Goal: Information Seeking & Learning: Learn about a topic

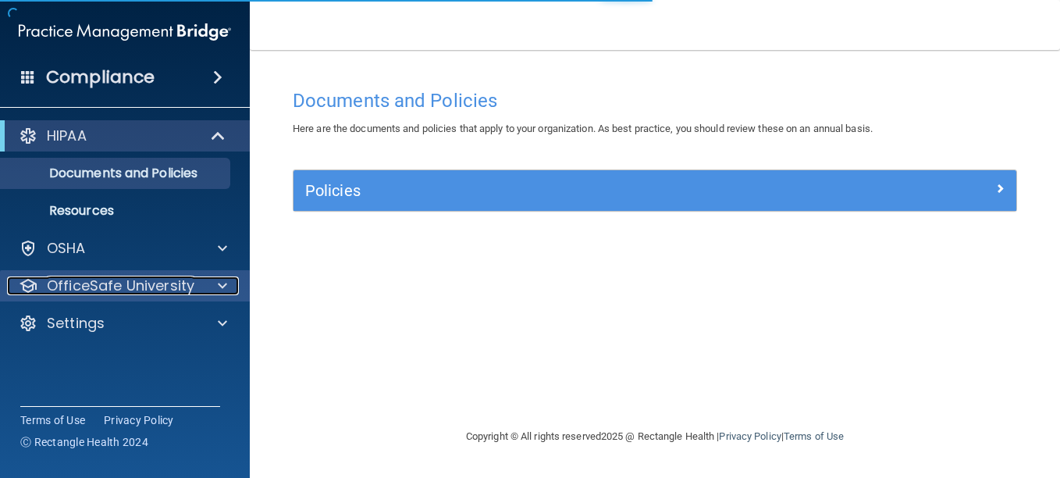
click at [87, 284] on p "OfficeSafe University" at bounding box center [120, 285] width 147 height 19
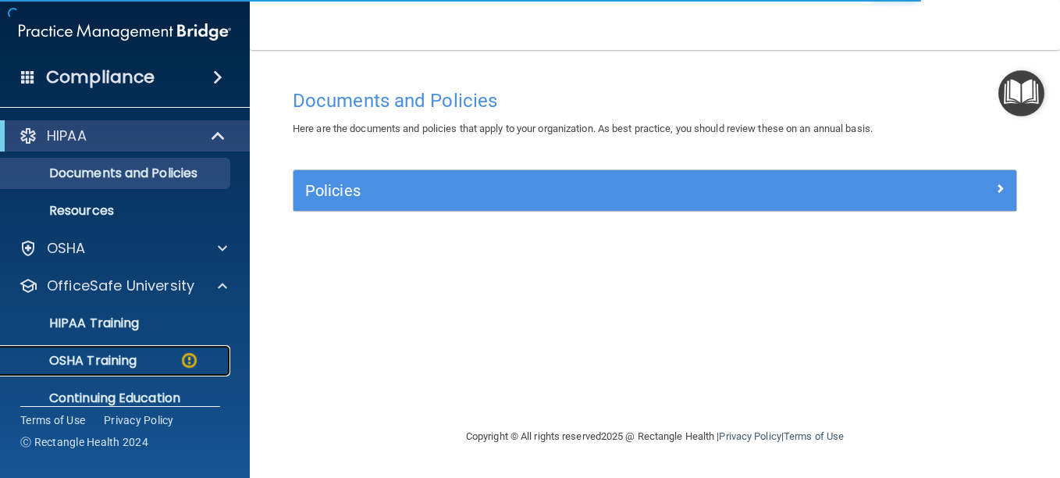
click at [91, 357] on p "OSHA Training" at bounding box center [73, 361] width 126 height 16
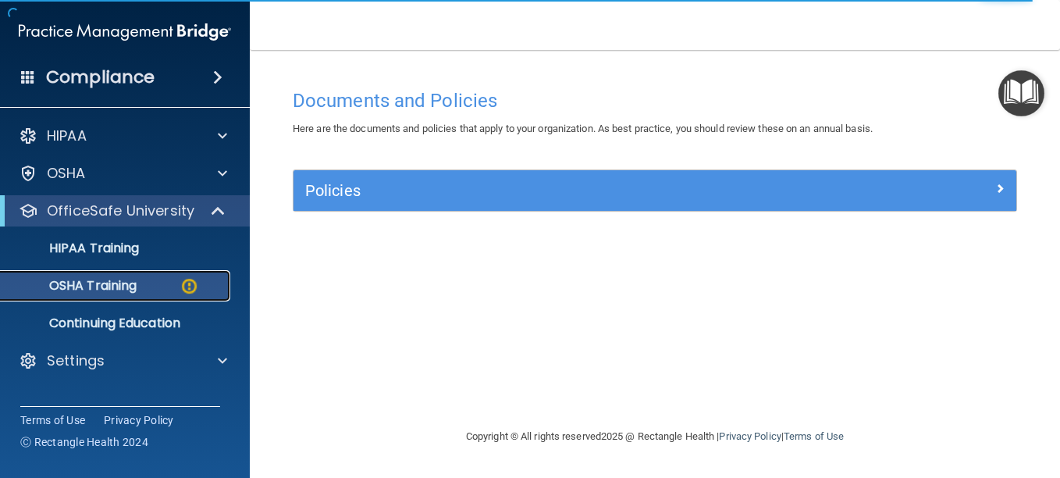
click at [86, 282] on p "OSHA Training" at bounding box center [73, 286] width 126 height 16
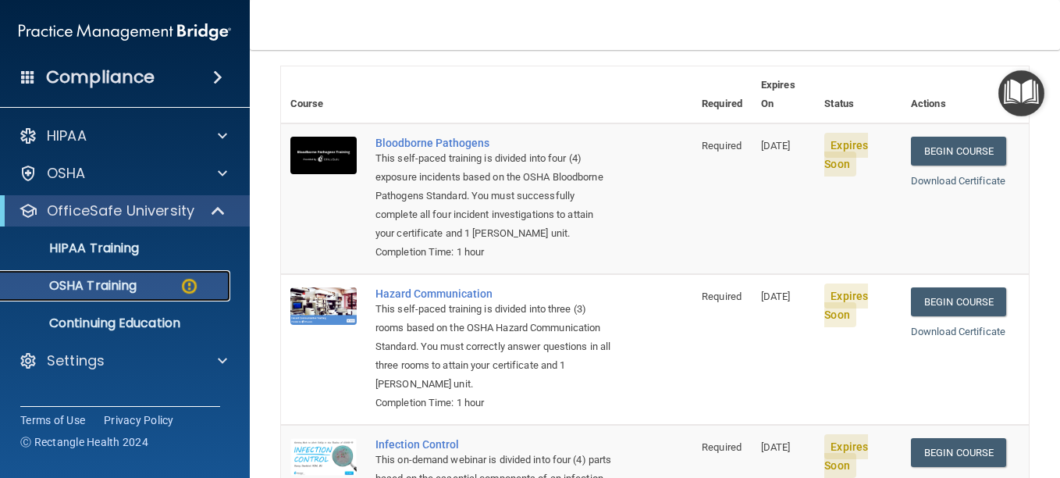
scroll to position [78, 0]
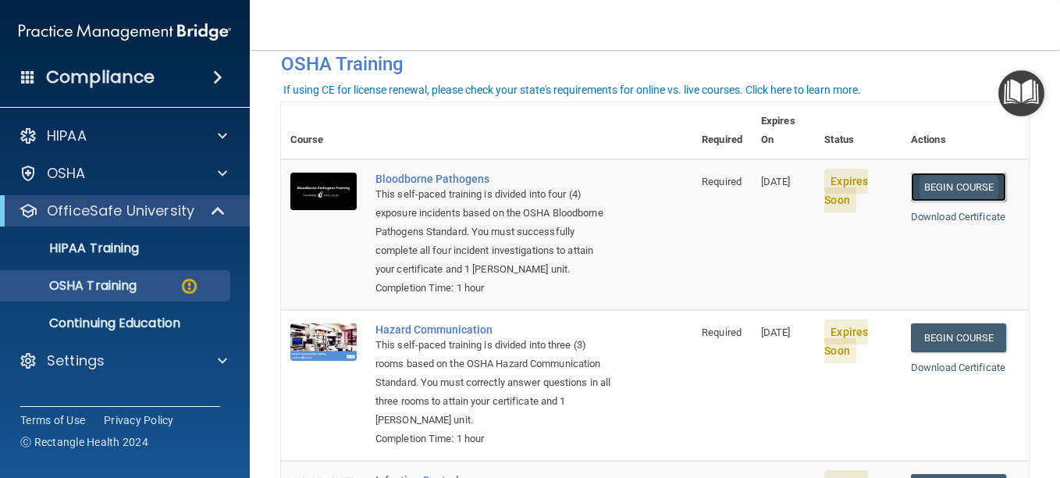
click at [940, 172] on link "Begin Course" at bounding box center [958, 186] width 95 height 29
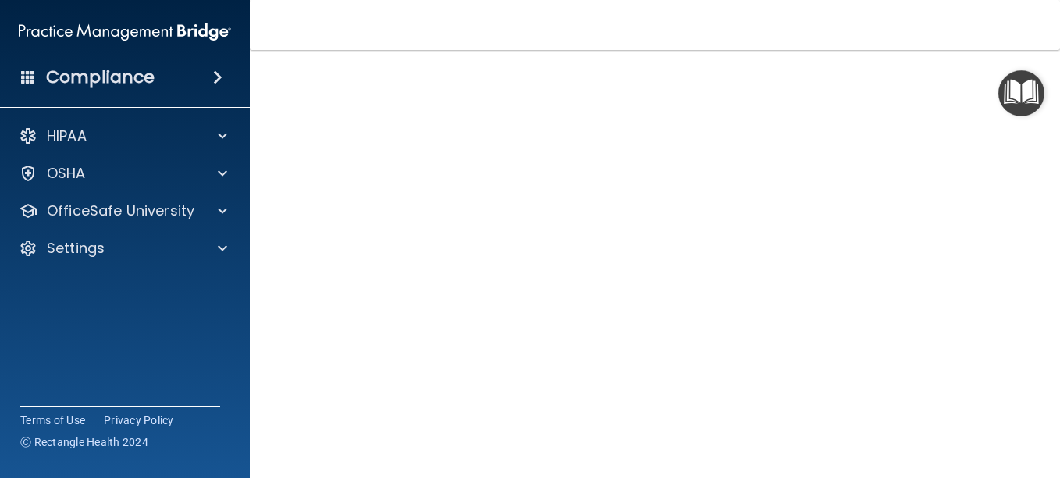
scroll to position [73, 0]
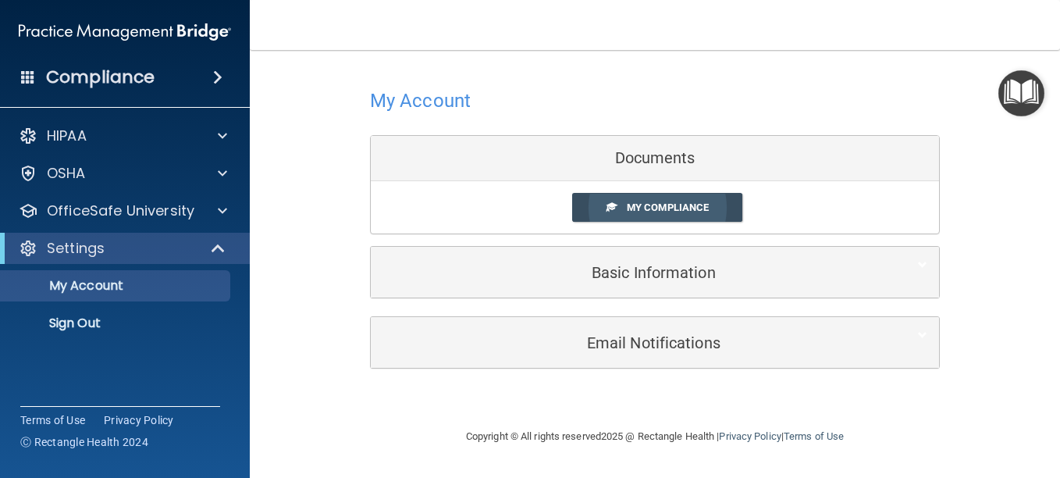
click at [643, 211] on span "My Compliance" at bounding box center [668, 207] width 82 height 12
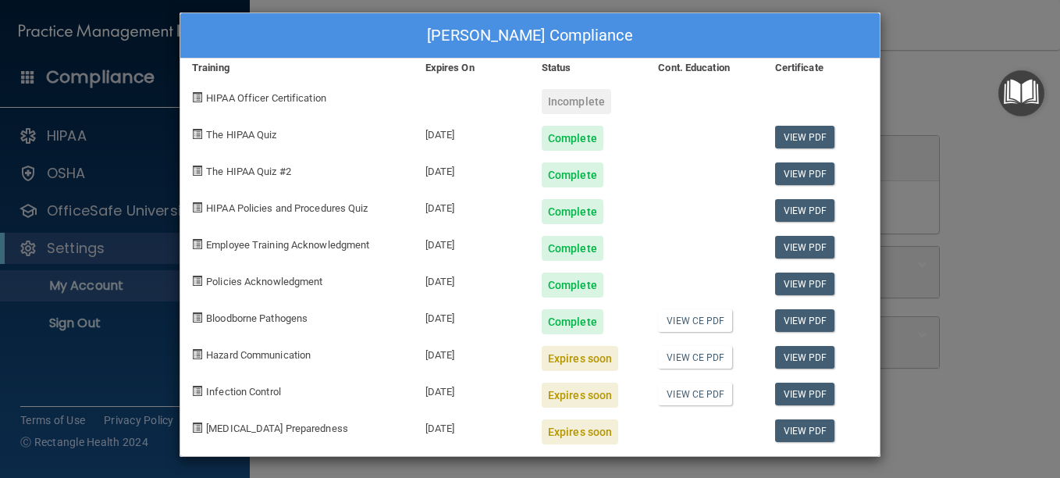
scroll to position [15, 0]
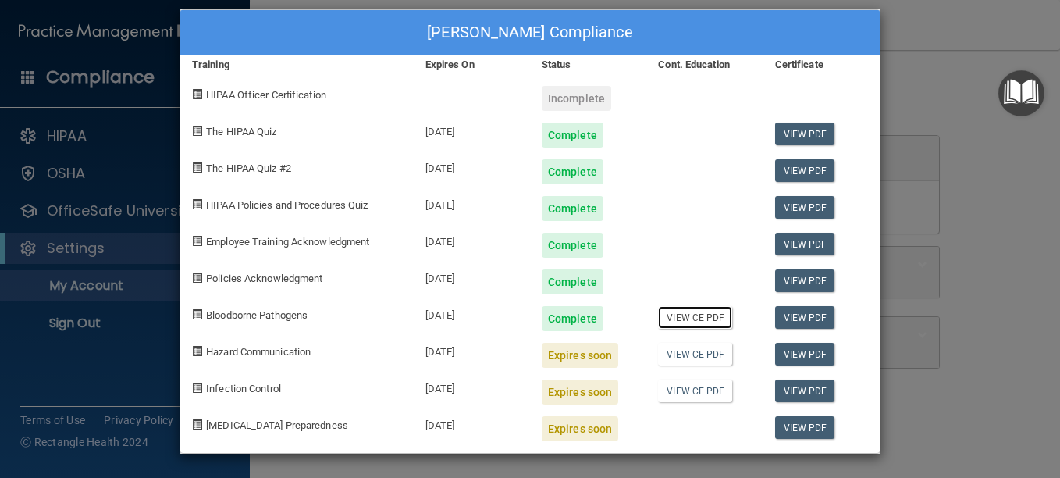
click at [676, 316] on link "View CE PDF" at bounding box center [695, 317] width 74 height 23
click at [703, 346] on link "View CE PDF" at bounding box center [695, 354] width 74 height 23
click at [688, 388] on link "View CE PDF" at bounding box center [695, 390] width 74 height 23
click at [784, 319] on link "View PDF" at bounding box center [805, 317] width 60 height 23
click at [908, 117] on div "Heather Vanderlinde's Compliance Training Expires On Status Cont. Education Cer…" at bounding box center [530, 239] width 1060 height 478
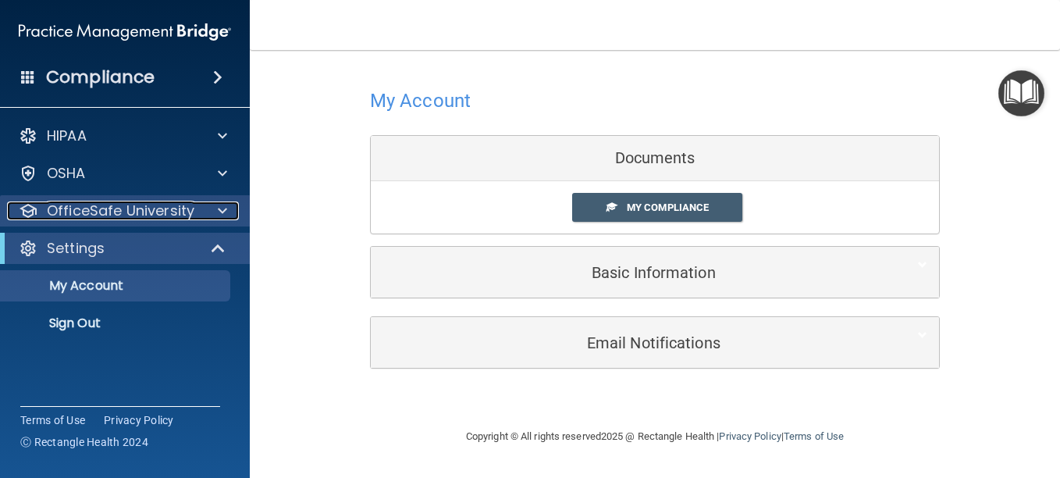
click at [117, 208] on p "OfficeSafe University" at bounding box center [120, 210] width 147 height 19
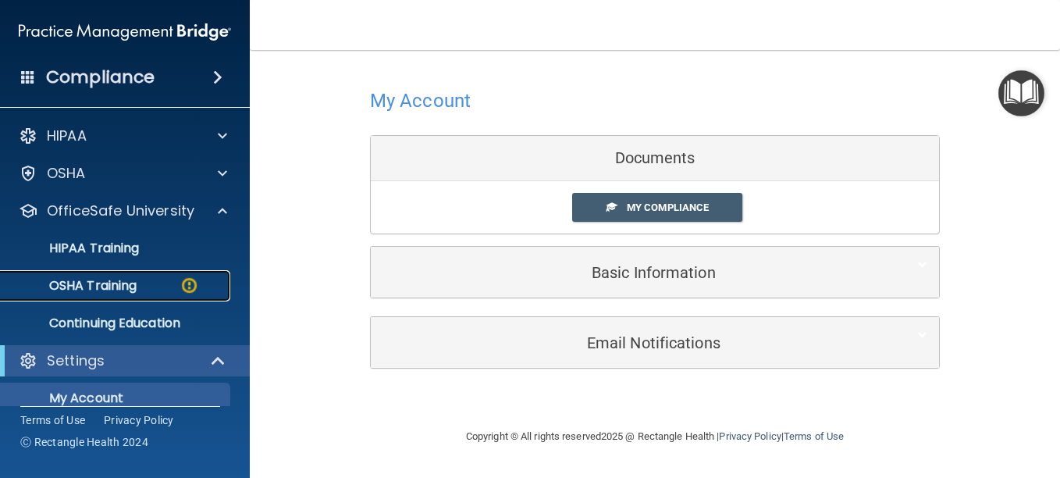
click at [113, 282] on p "OSHA Training" at bounding box center [73, 286] width 126 height 16
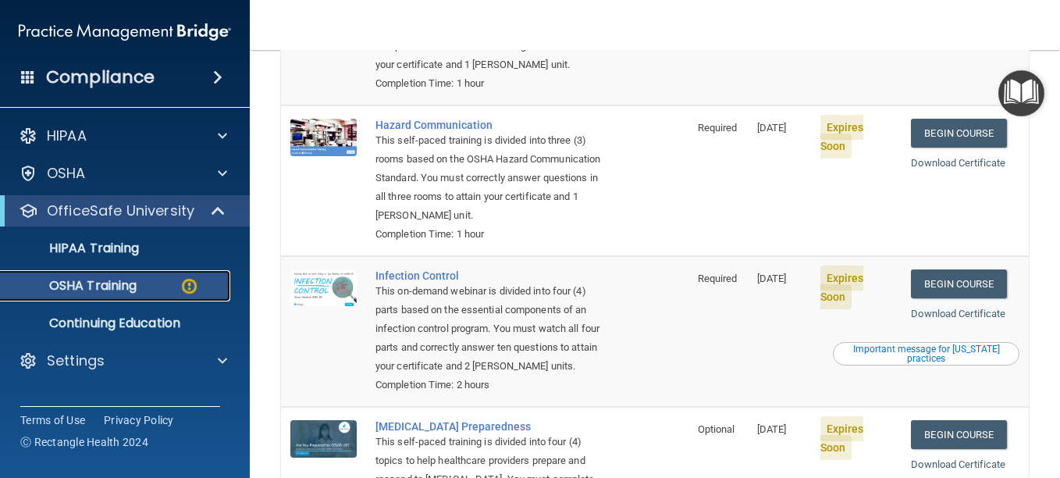
scroll to position [272, 0]
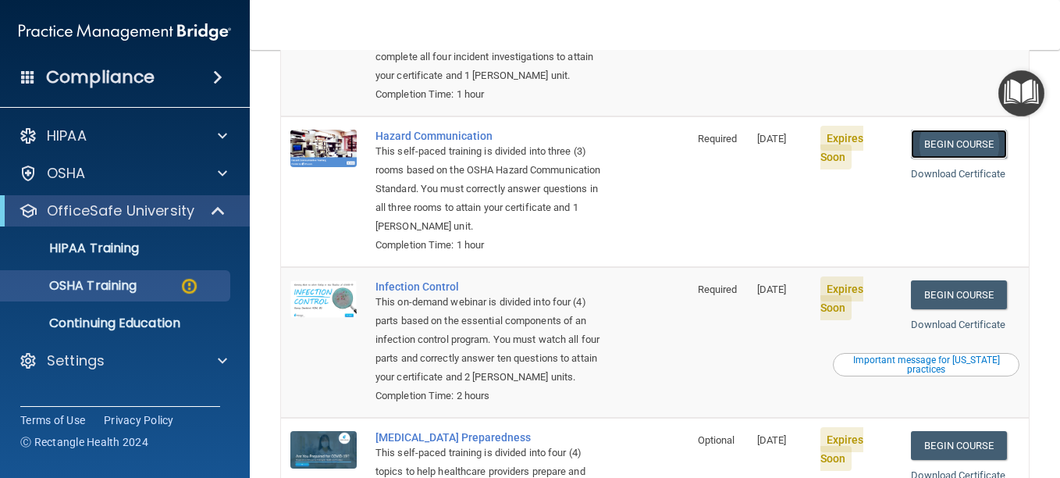
click at [941, 142] on link "Begin Course" at bounding box center [958, 144] width 95 height 29
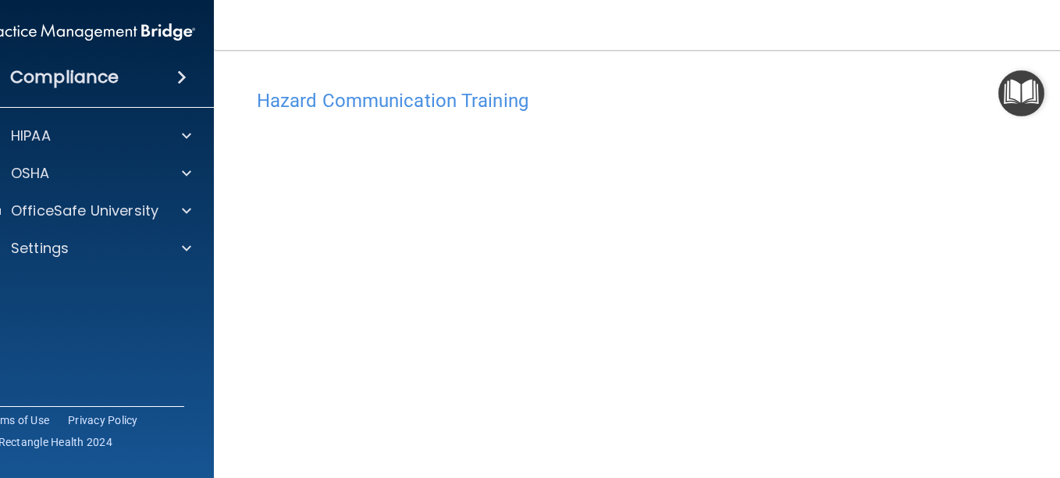
scroll to position [98, 0]
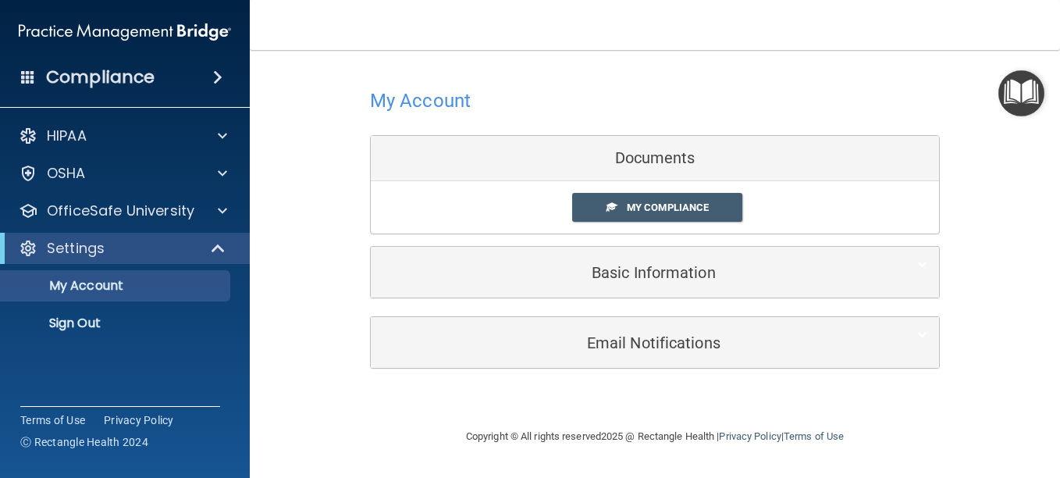
click at [617, 158] on div "Documents" at bounding box center [655, 158] width 568 height 45
click at [641, 207] on span "My Compliance" at bounding box center [668, 207] width 82 height 12
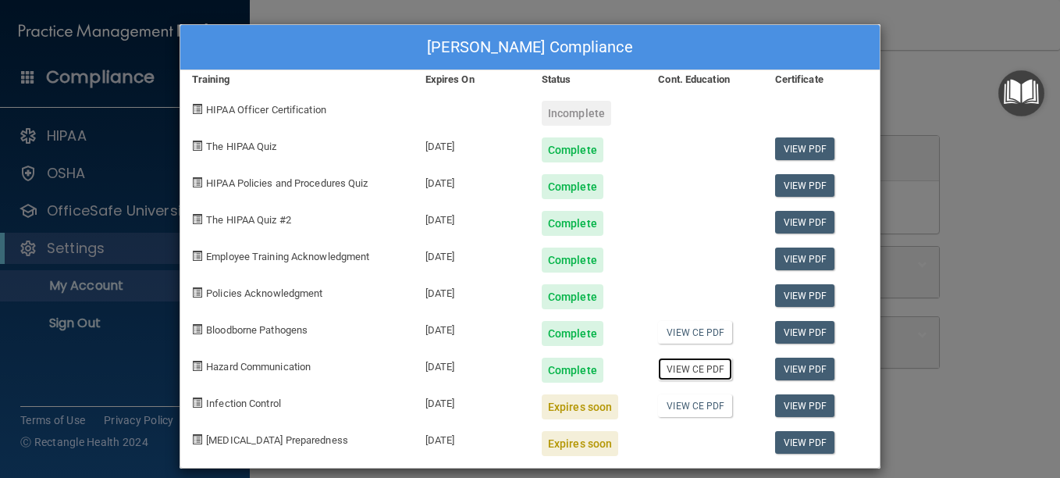
click at [682, 367] on link "View CE PDF" at bounding box center [695, 368] width 74 height 23
click at [780, 365] on link "View PDF" at bounding box center [805, 368] width 60 height 23
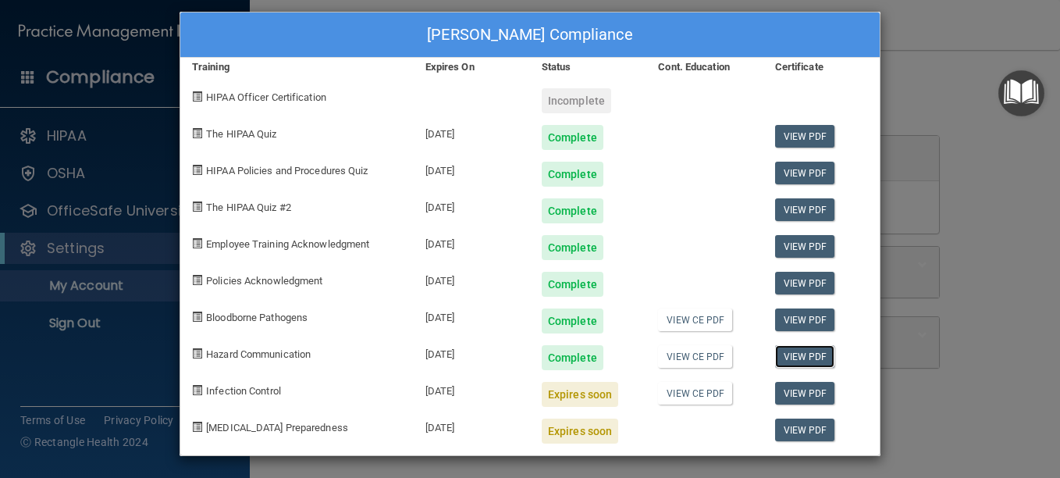
scroll to position [15, 0]
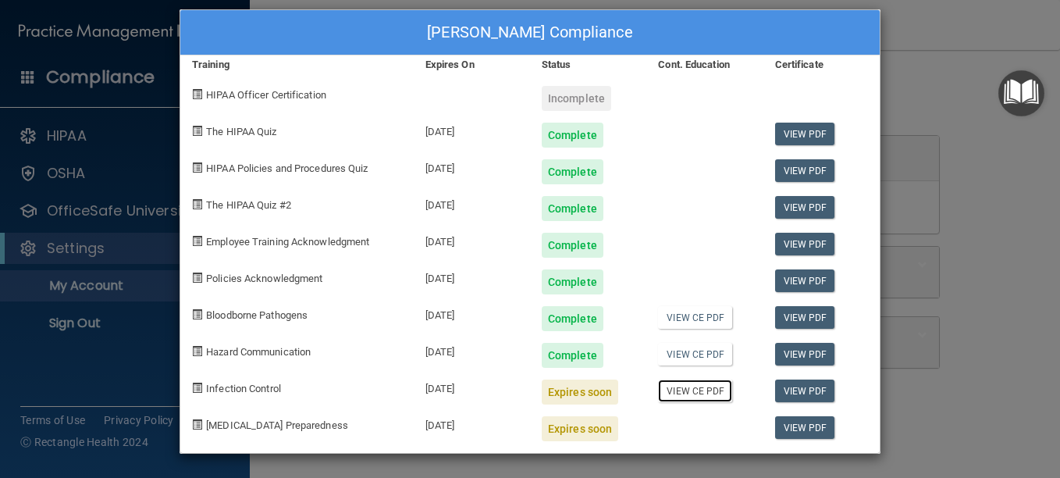
click at [683, 390] on link "View CE PDF" at bounding box center [695, 390] width 74 height 23
click at [952, 140] on div "Heather Vanderlinde's Compliance Training Expires On Status Cont. Education Cer…" at bounding box center [530, 239] width 1060 height 478
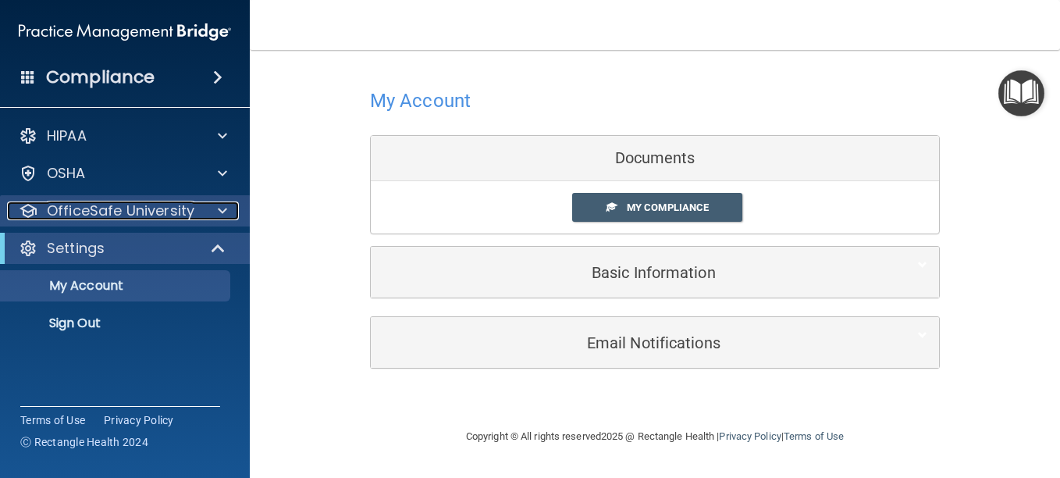
click at [114, 208] on p "OfficeSafe University" at bounding box center [120, 210] width 147 height 19
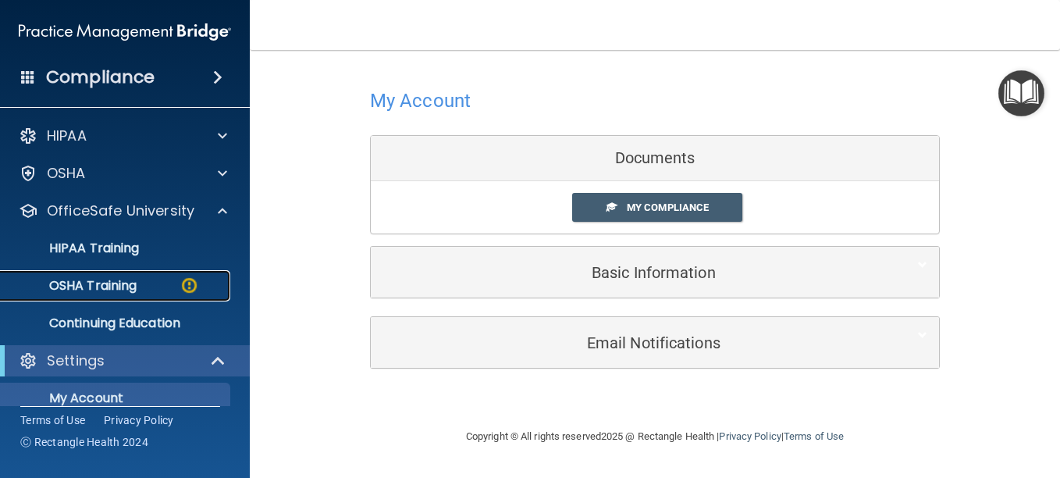
click at [108, 286] on p "OSHA Training" at bounding box center [73, 286] width 126 height 16
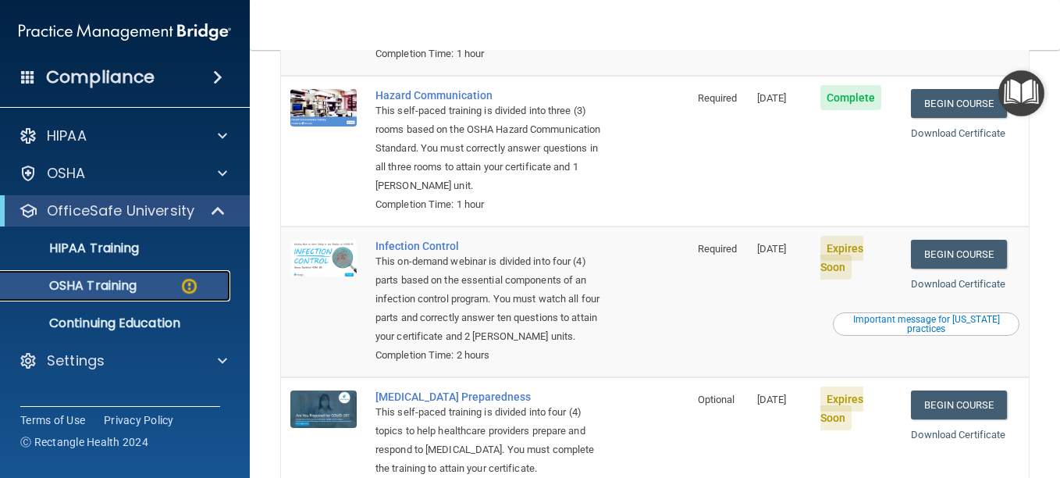
scroll to position [390, 0]
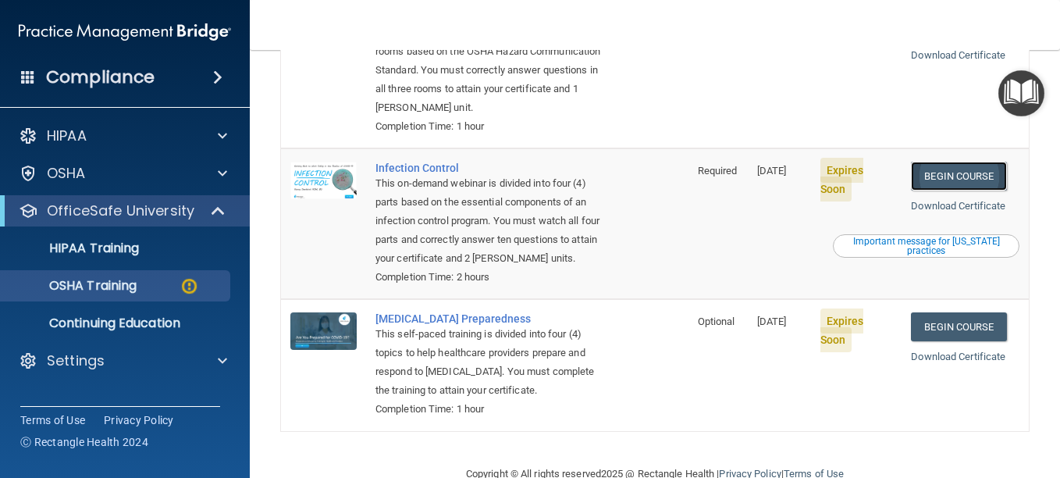
click at [923, 179] on link "Begin Course" at bounding box center [958, 176] width 95 height 29
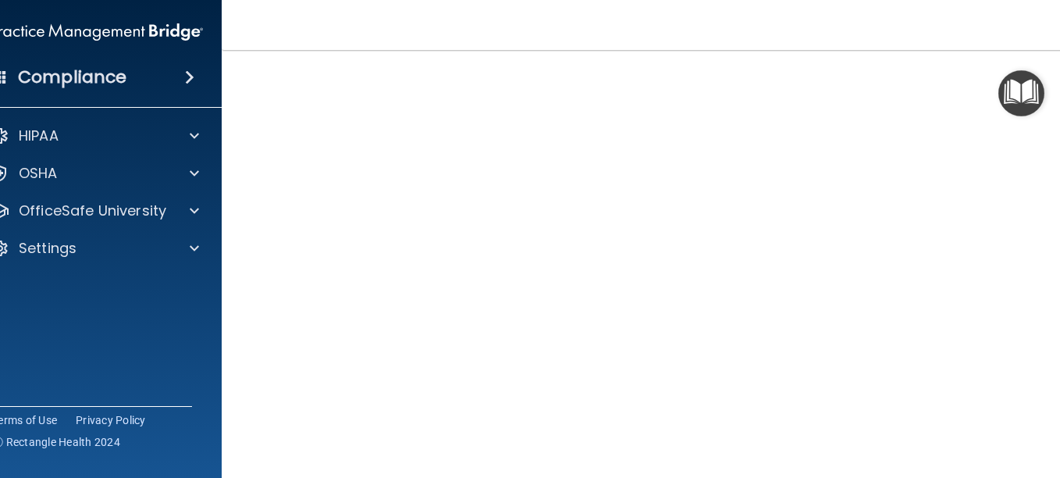
scroll to position [112, 0]
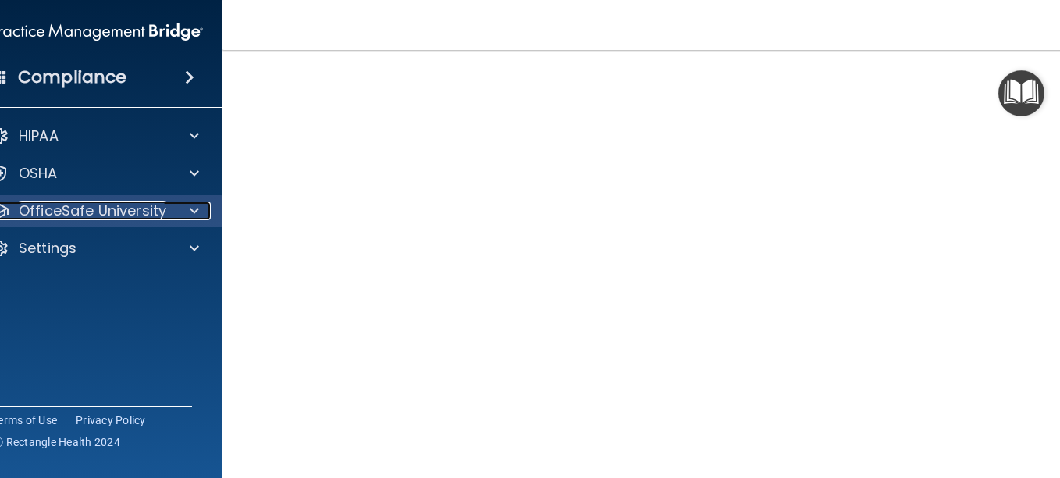
click at [44, 205] on p "OfficeSafe University" at bounding box center [92, 210] width 147 height 19
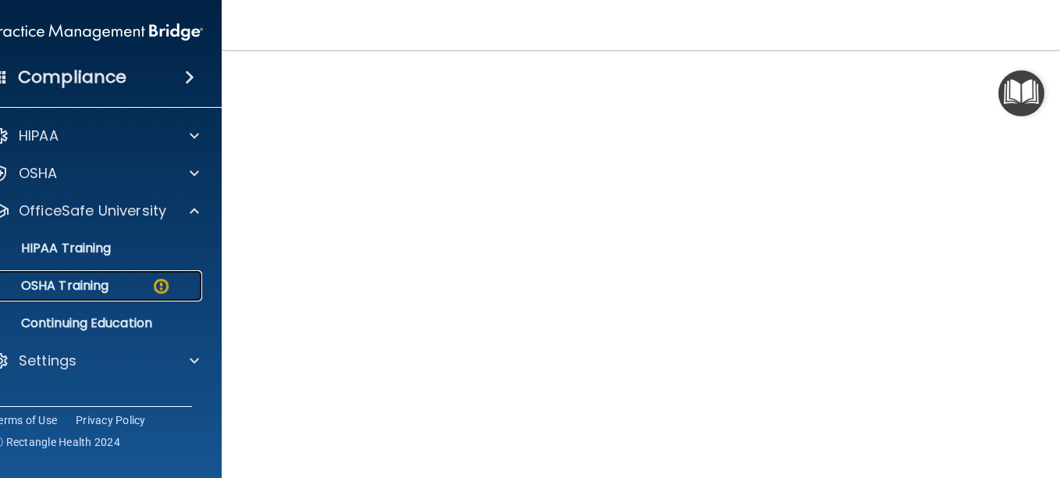
click at [67, 283] on p "OSHA Training" at bounding box center [45, 286] width 126 height 16
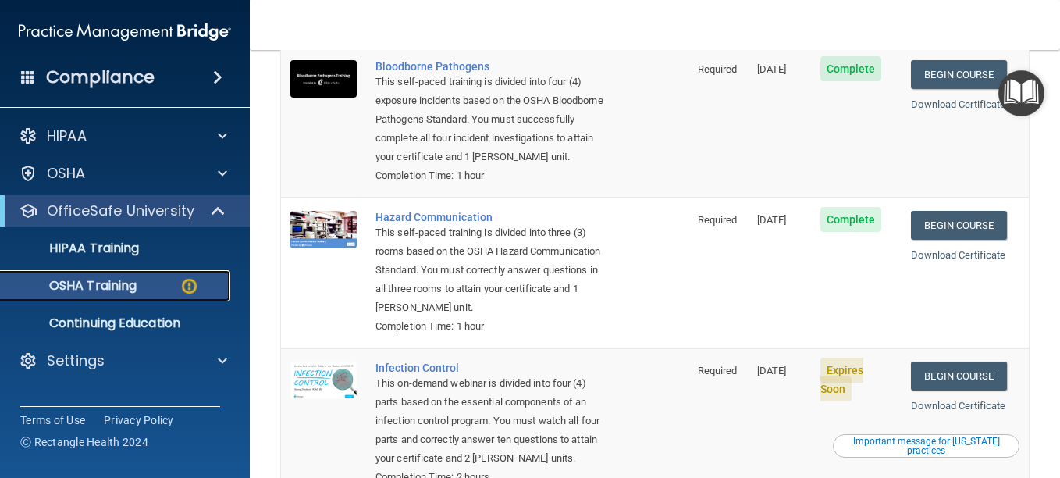
scroll to position [268, 0]
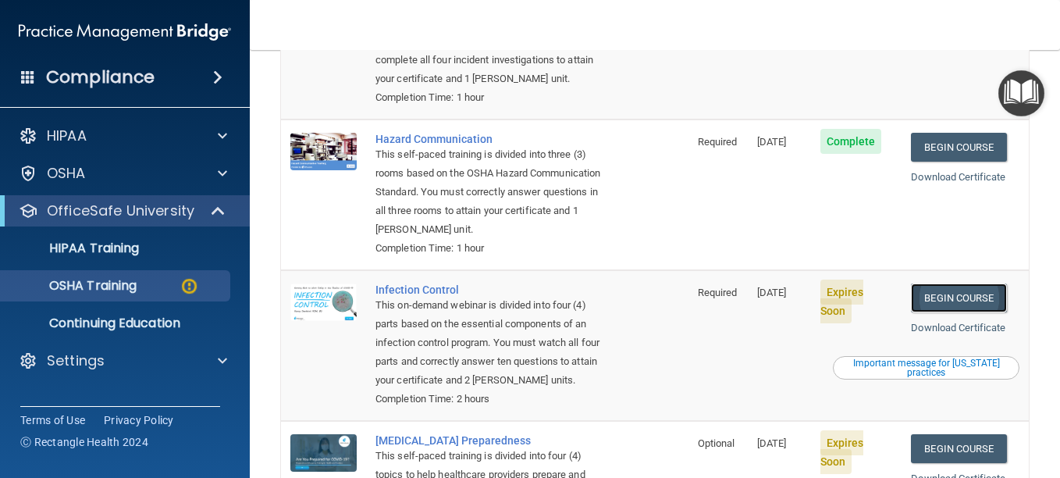
click at [940, 295] on link "Begin Course" at bounding box center [958, 297] width 95 height 29
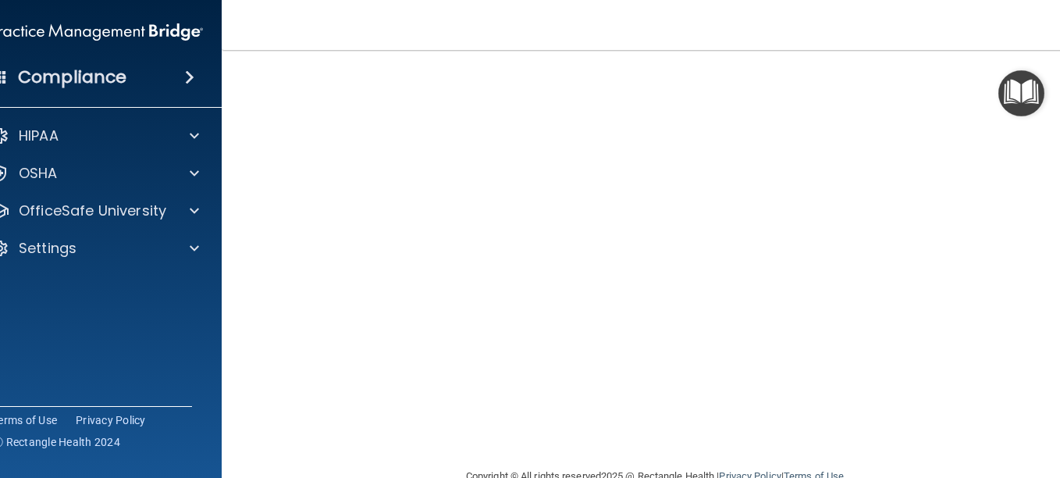
scroll to position [190, 0]
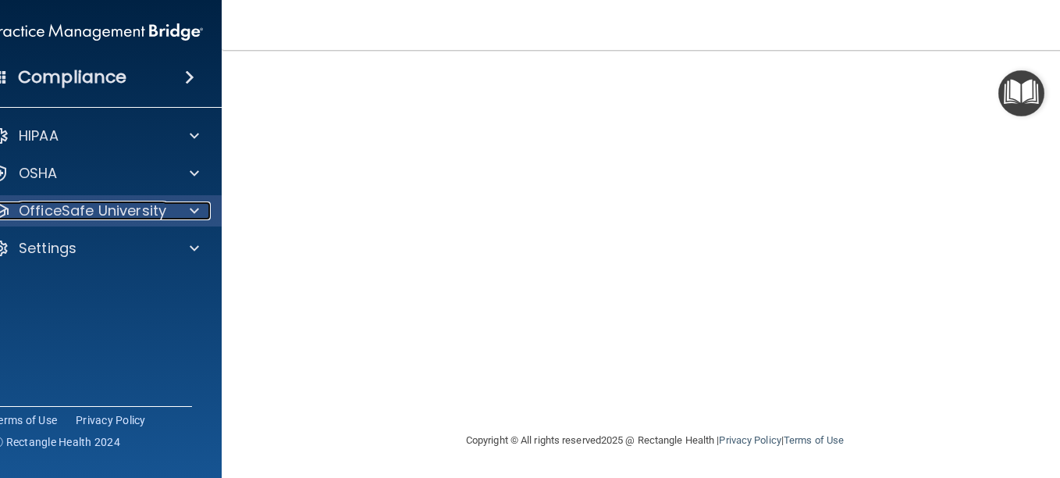
click at [84, 208] on p "OfficeSafe University" at bounding box center [92, 210] width 147 height 19
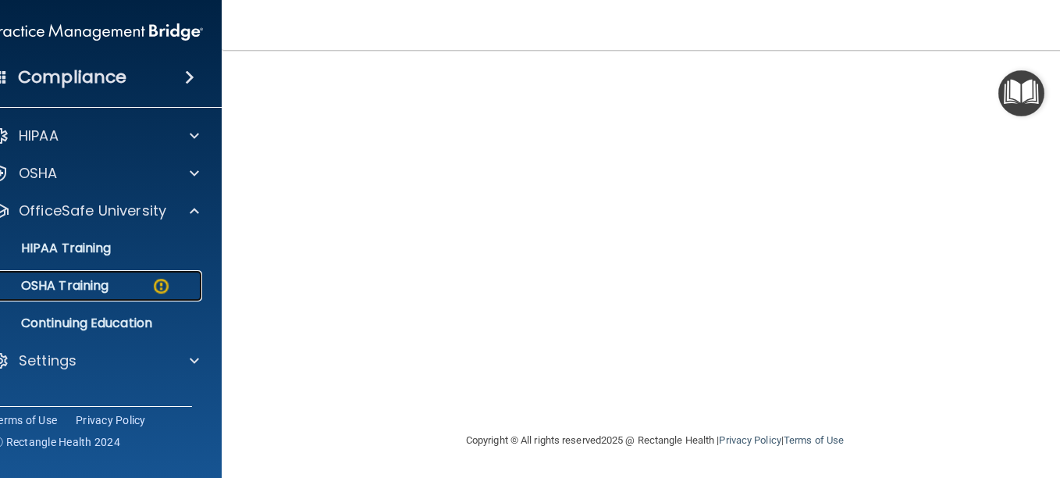
click at [69, 289] on p "OSHA Training" at bounding box center [45, 286] width 126 height 16
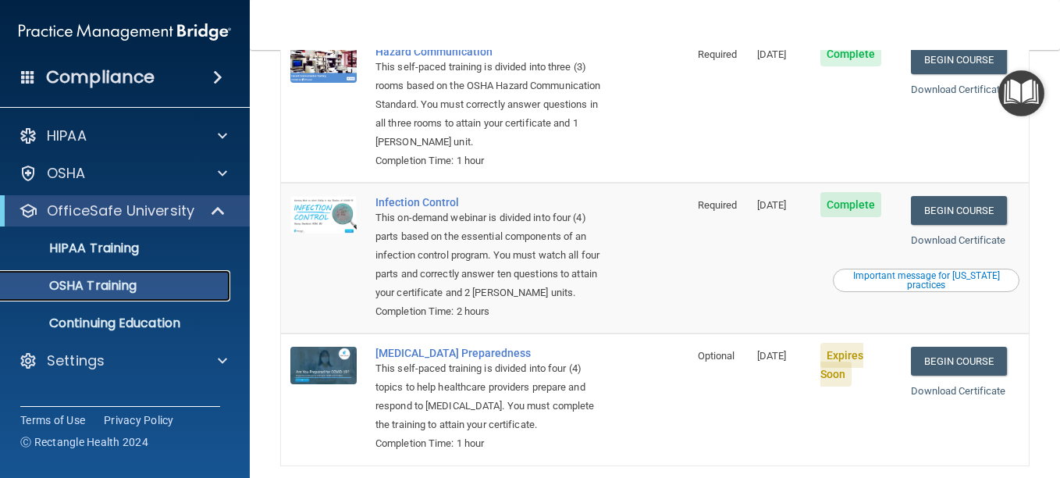
scroll to position [384, 0]
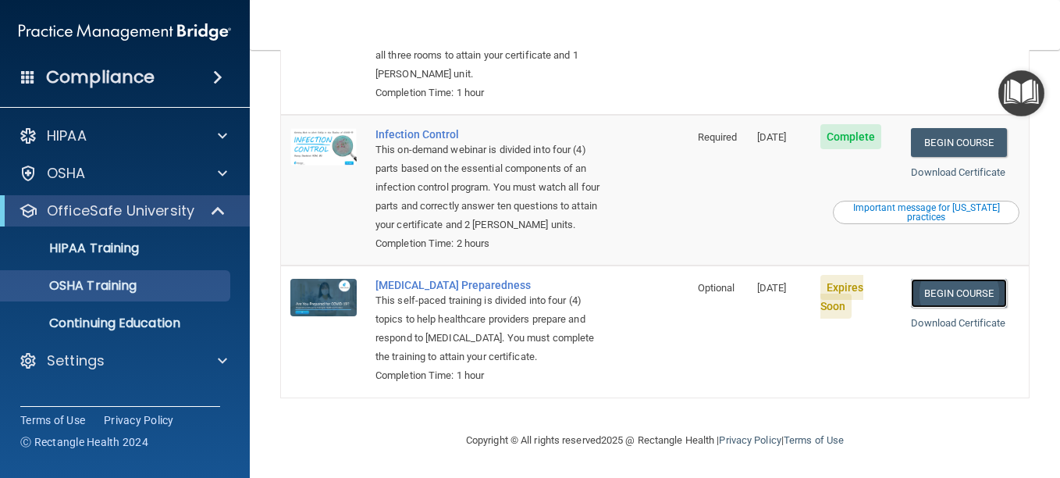
click at [936, 280] on link "Begin Course" at bounding box center [958, 293] width 95 height 29
click at [948, 288] on link "Begin Course" at bounding box center [958, 293] width 95 height 29
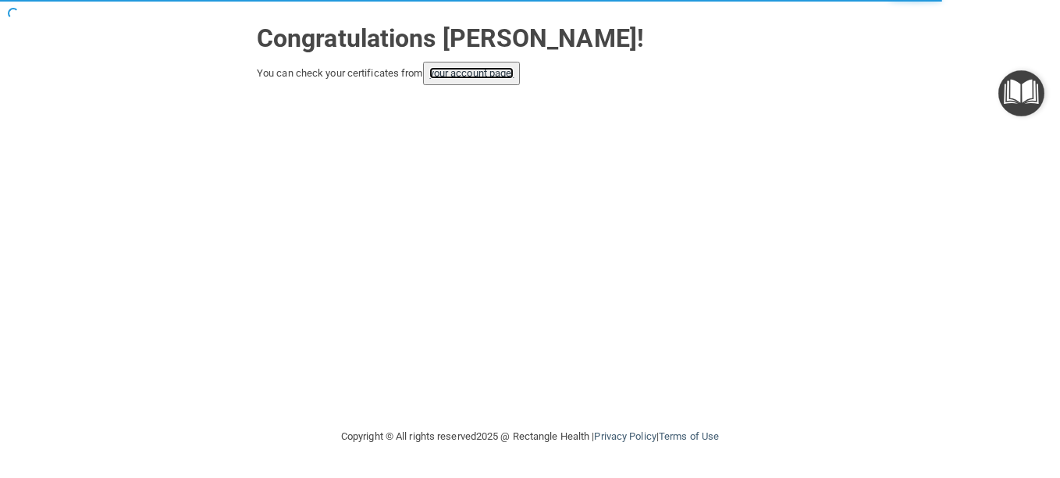
click at [485, 77] on link "your account page!" at bounding box center [471, 73] width 85 height 12
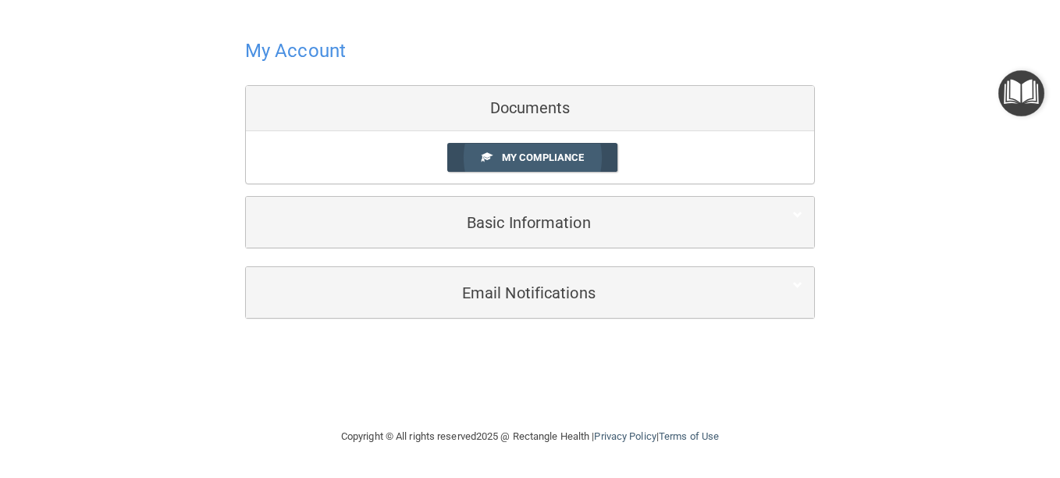
click at [495, 151] on link "My Compliance" at bounding box center [532, 157] width 171 height 29
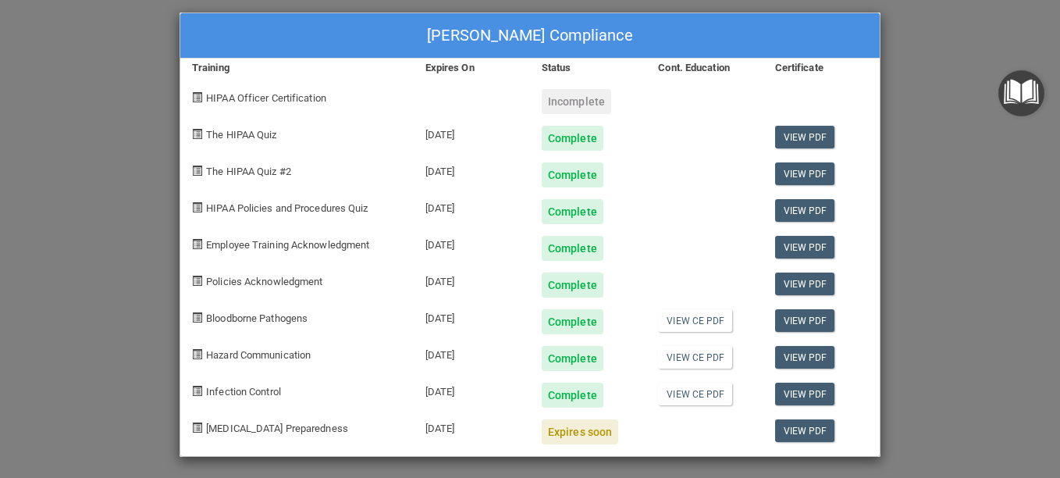
scroll to position [15, 0]
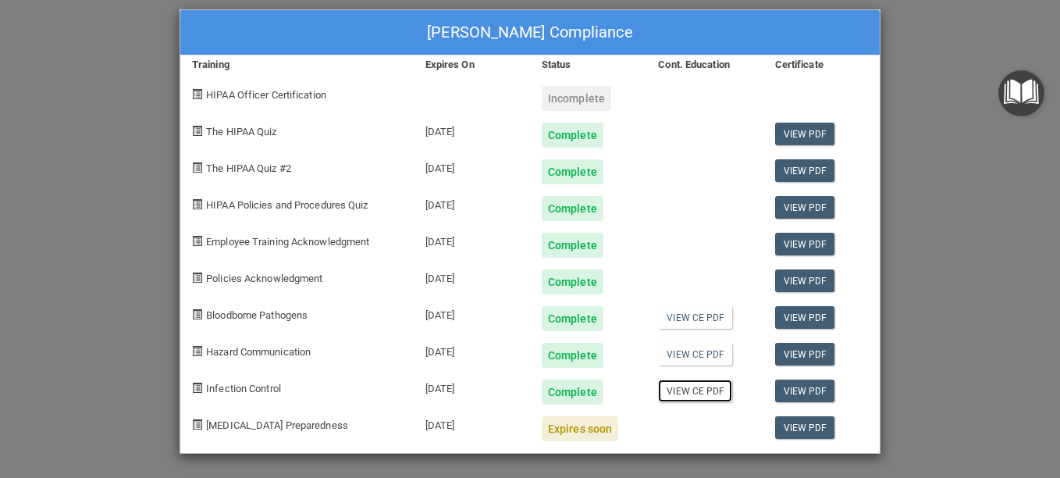
click at [694, 394] on link "View CE PDF" at bounding box center [695, 390] width 74 height 23
click at [788, 390] on link "View PDF" at bounding box center [805, 390] width 60 height 23
click at [932, 101] on div "Heather Vanderlinde's Compliance Training Expires On Status Cont. Education Cer…" at bounding box center [530, 239] width 1060 height 478
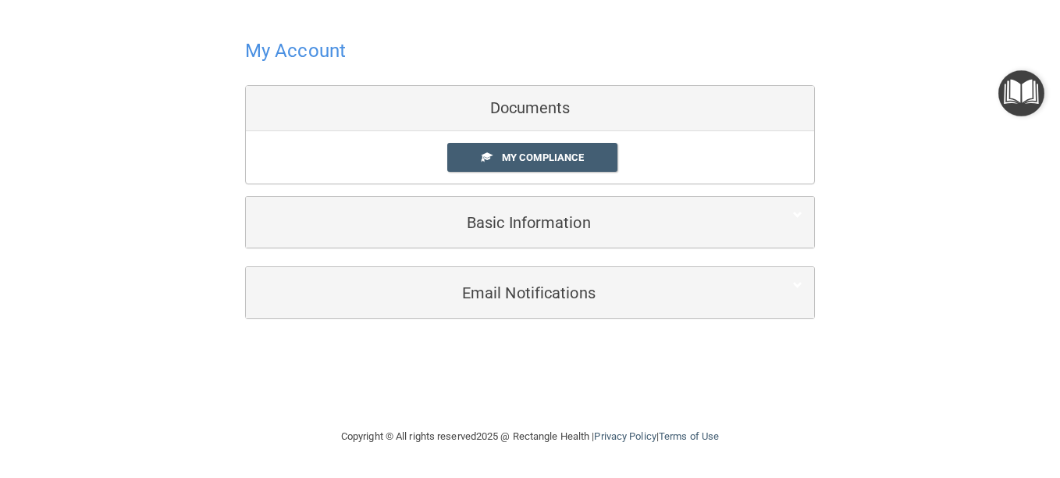
click at [506, 111] on div "Documents" at bounding box center [530, 108] width 568 height 45
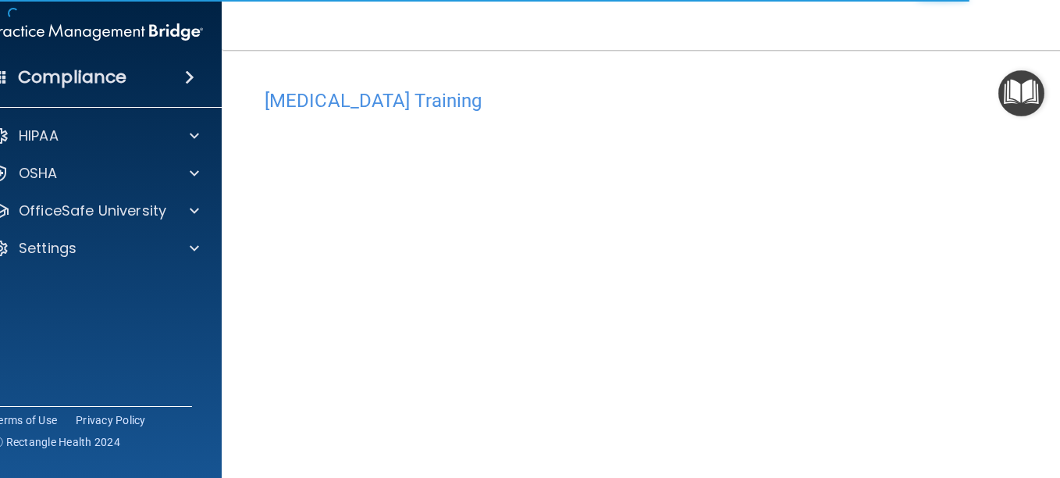
scroll to position [73, 0]
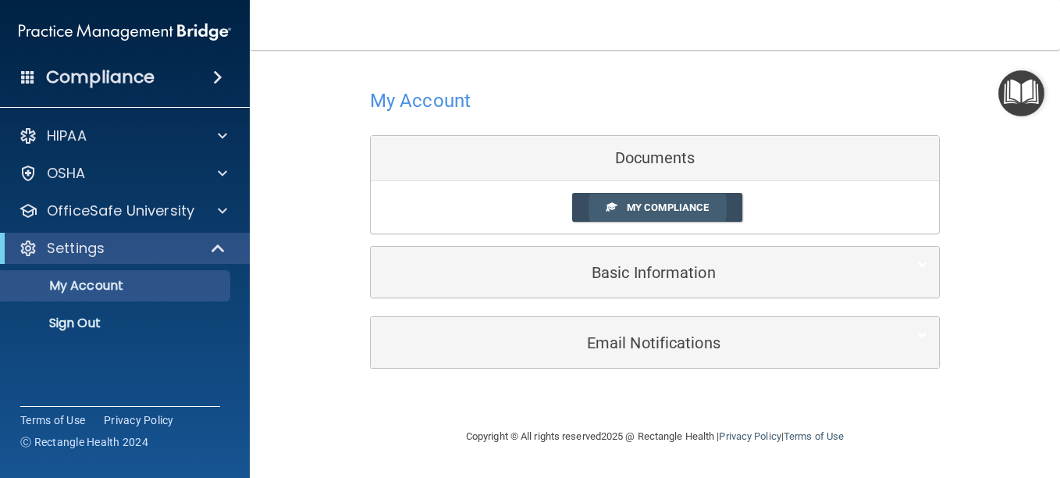
click at [614, 207] on span at bounding box center [611, 206] width 10 height 10
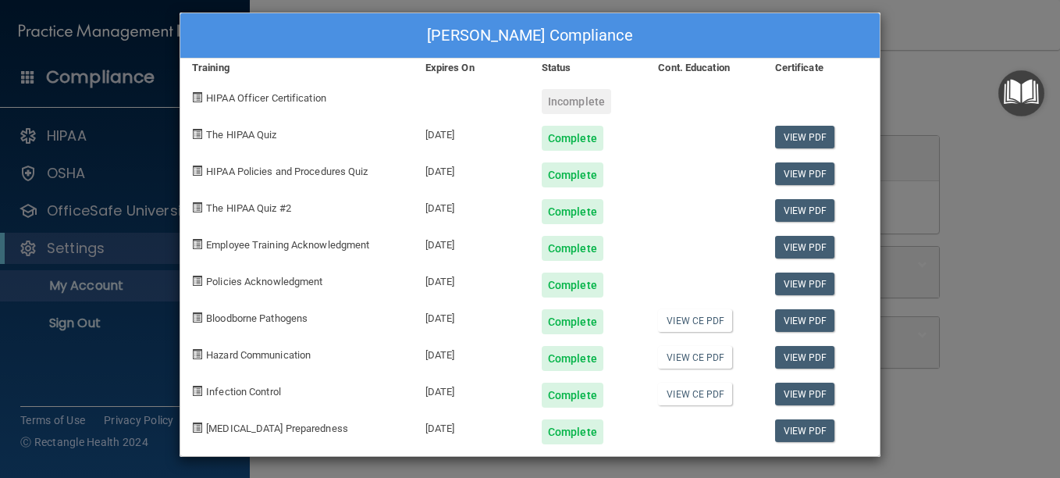
scroll to position [15, 0]
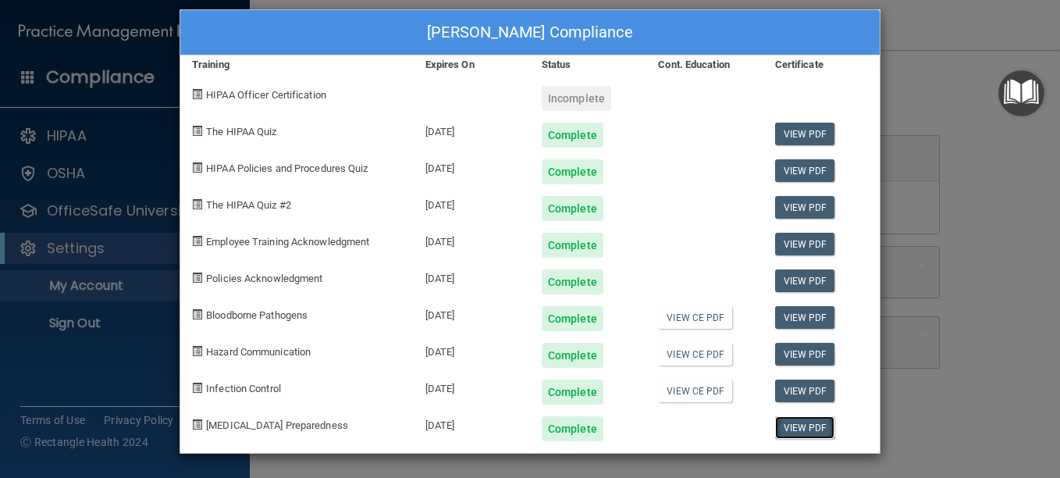
click at [778, 428] on link "View PDF" at bounding box center [805, 427] width 60 height 23
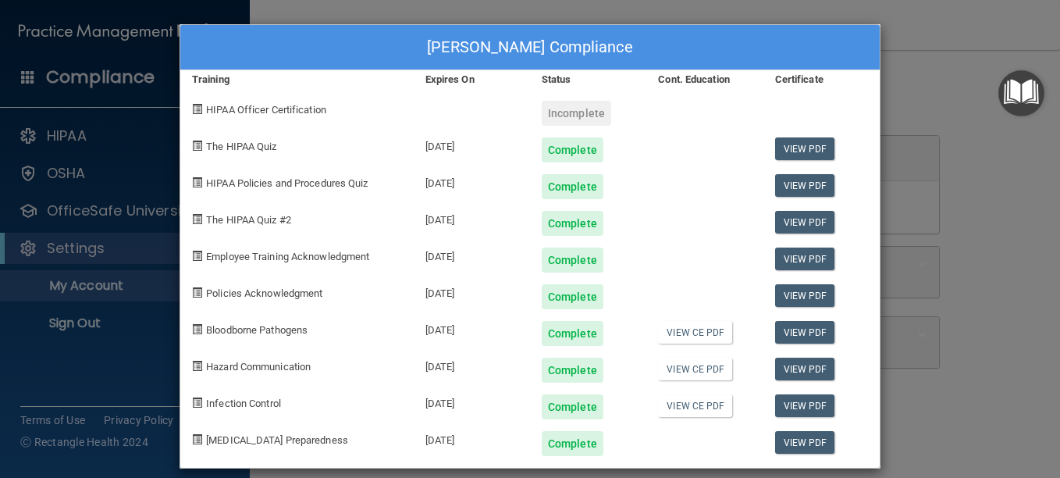
click at [921, 93] on div "Heather Vanderlinde's Compliance Training Expires On Status Cont. Education Cer…" at bounding box center [530, 239] width 1060 height 478
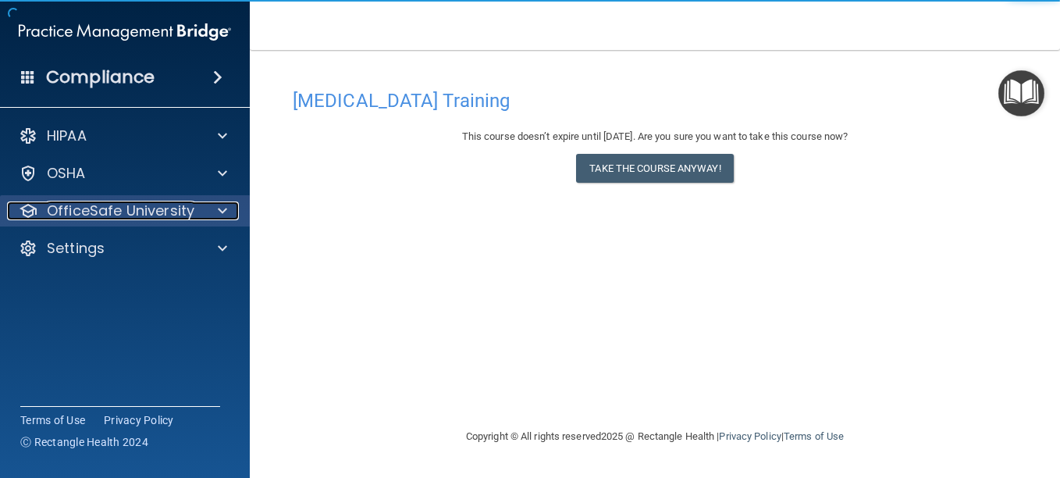
click at [104, 213] on p "OfficeSafe University" at bounding box center [120, 210] width 147 height 19
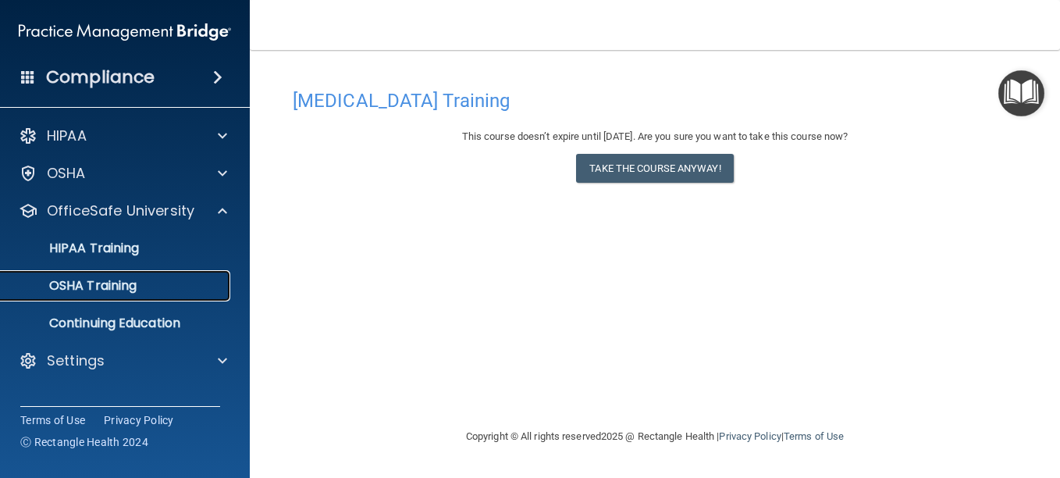
click at [104, 283] on p "OSHA Training" at bounding box center [73, 286] width 126 height 16
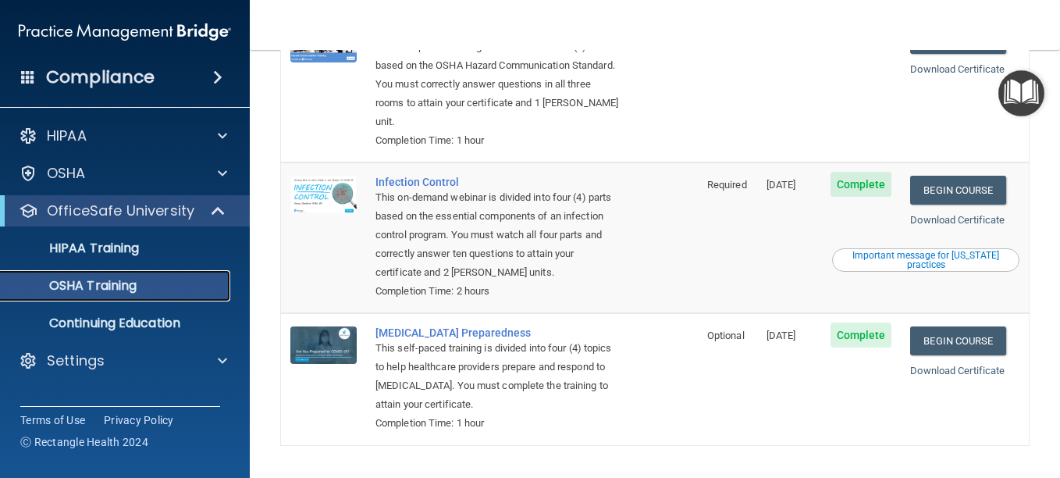
scroll to position [306, 0]
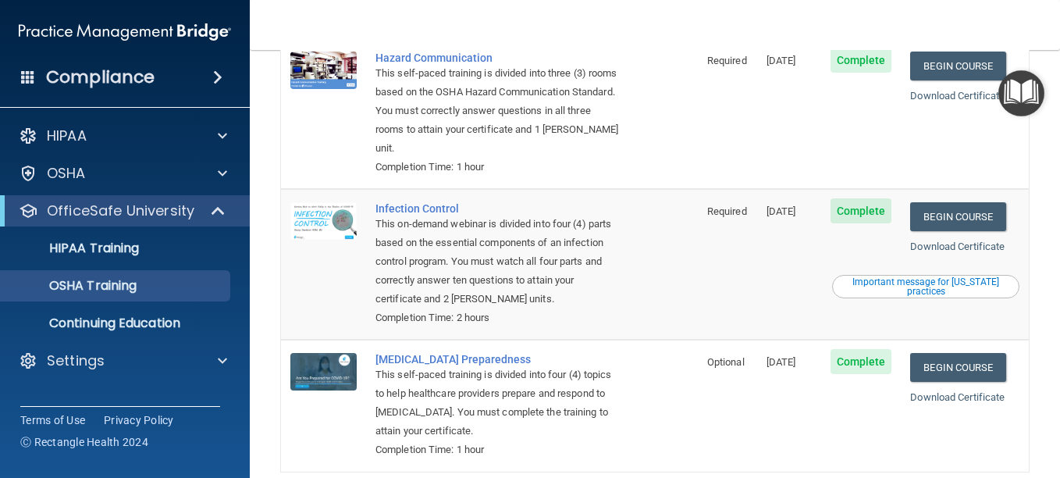
click at [880, 285] on div "Important message for [US_STATE] practices" at bounding box center [925, 286] width 183 height 19
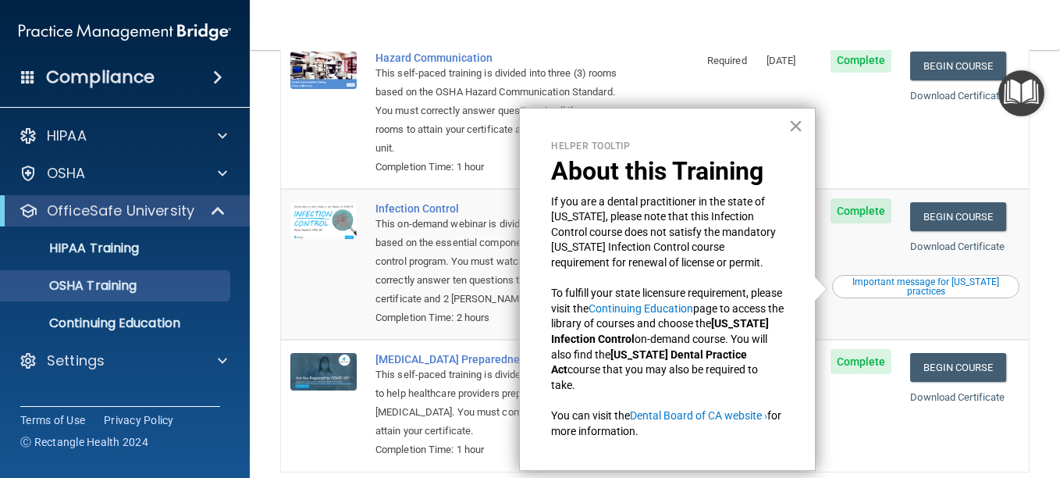
click at [798, 126] on button "×" at bounding box center [795, 125] width 15 height 25
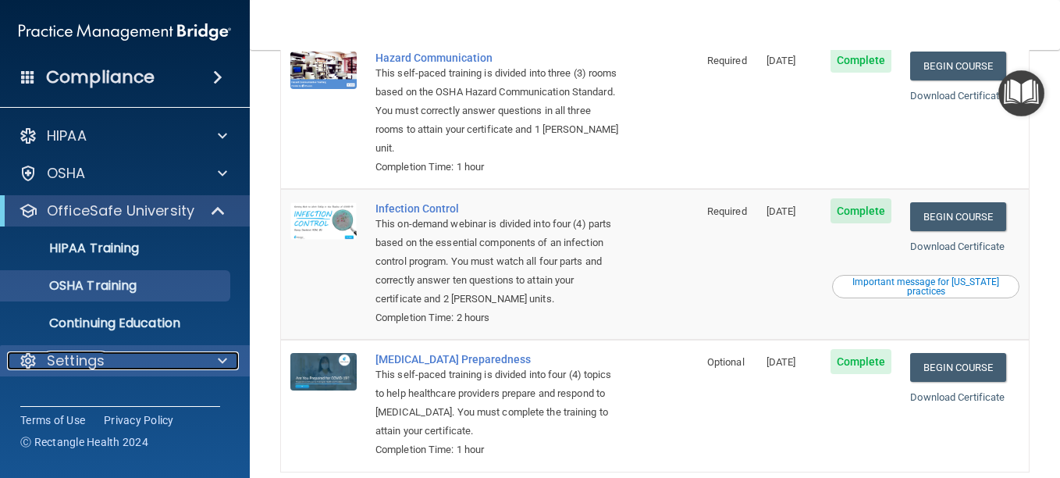
click at [220, 360] on span at bounding box center [222, 360] width 9 height 19
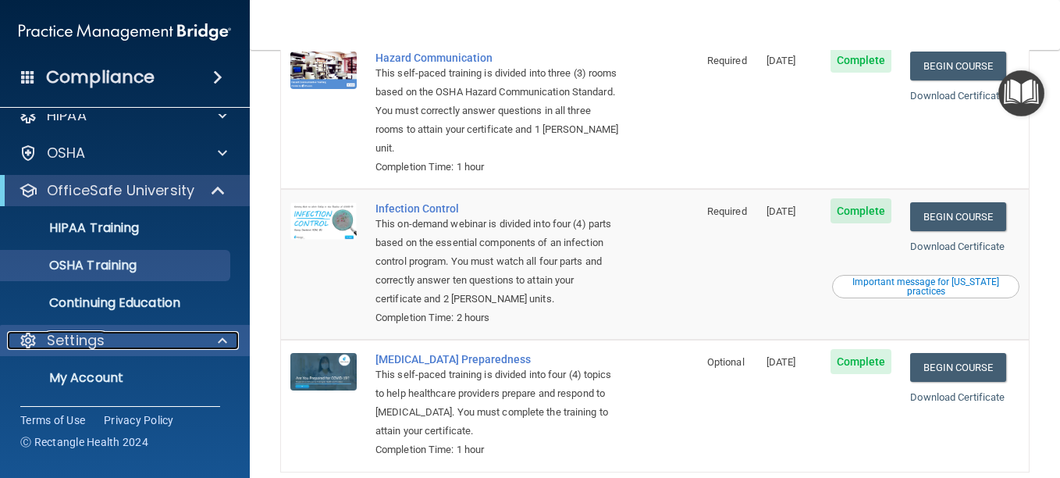
scroll to position [0, 0]
